Goal: Task Accomplishment & Management: Manage account settings

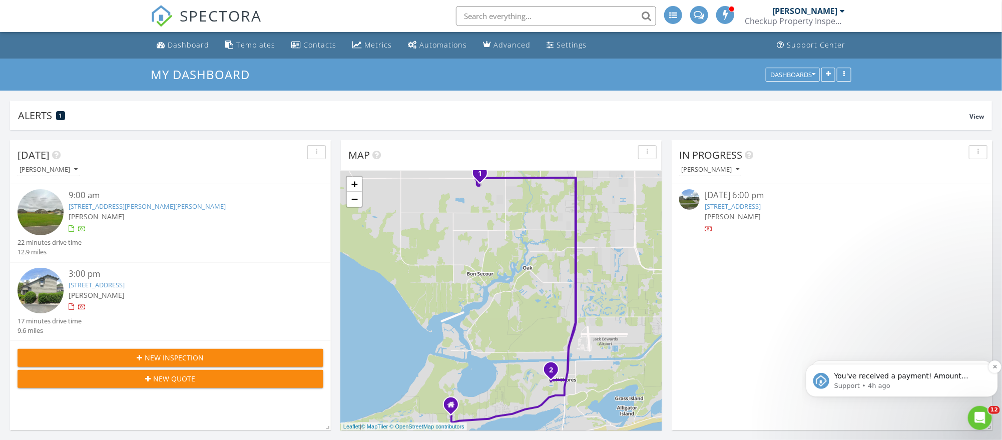
scroll to position [934, 1026]
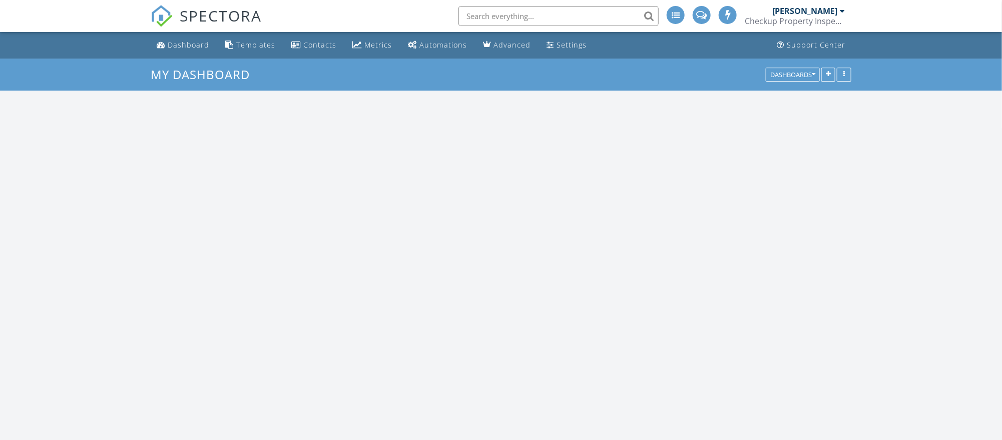
scroll to position [934, 1026]
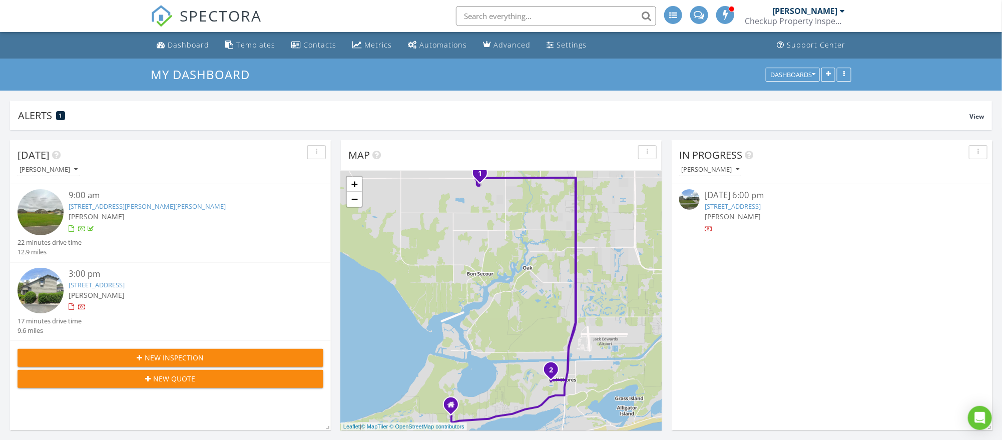
click at [125, 281] on link "[STREET_ADDRESS]" at bounding box center [97, 284] width 56 height 9
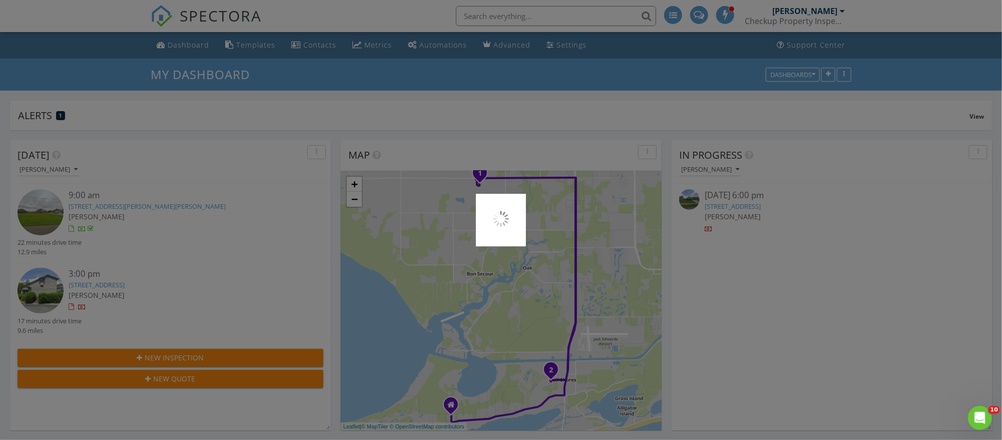
scroll to position [0, 0]
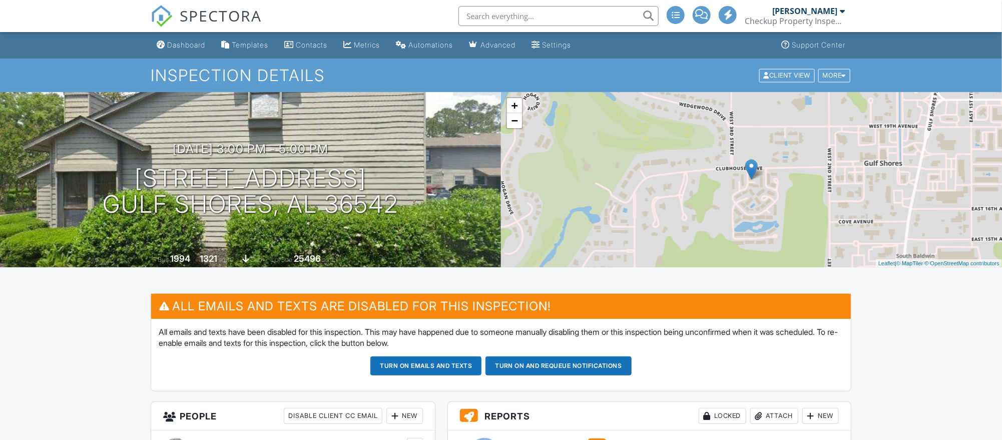
scroll to position [11, 0]
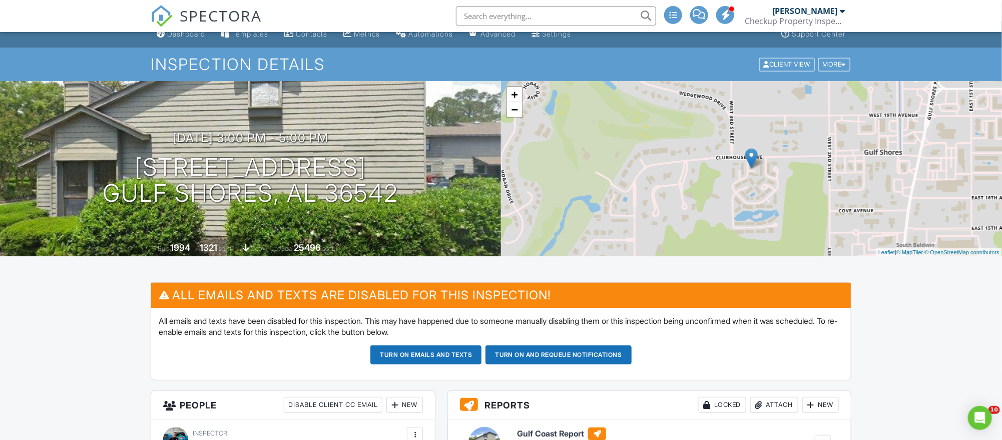
click at [440, 356] on button "Turn on emails and texts" at bounding box center [425, 354] width 111 height 19
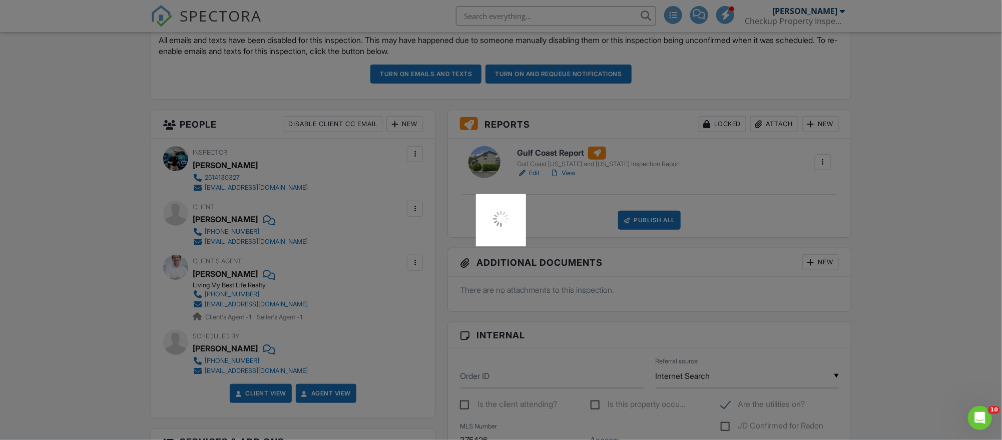
scroll to position [314, 0]
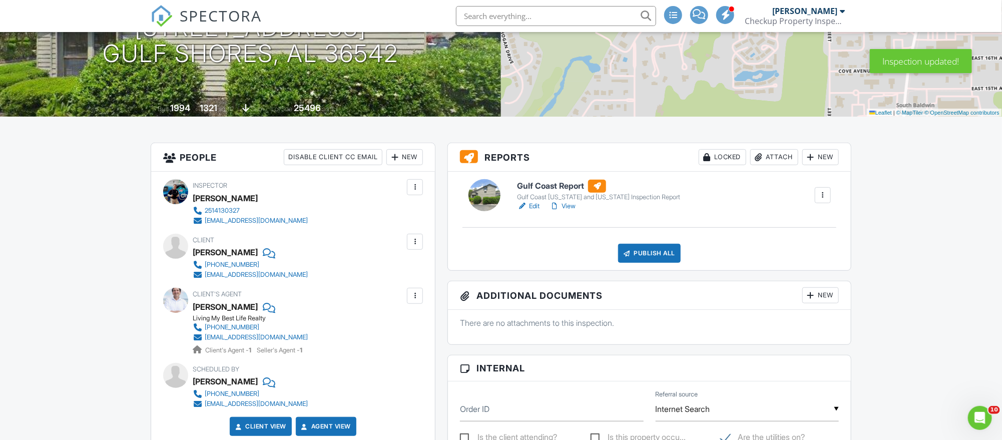
click at [570, 202] on link "View" at bounding box center [562, 206] width 26 height 10
